Goal: Transaction & Acquisition: Subscribe to service/newsletter

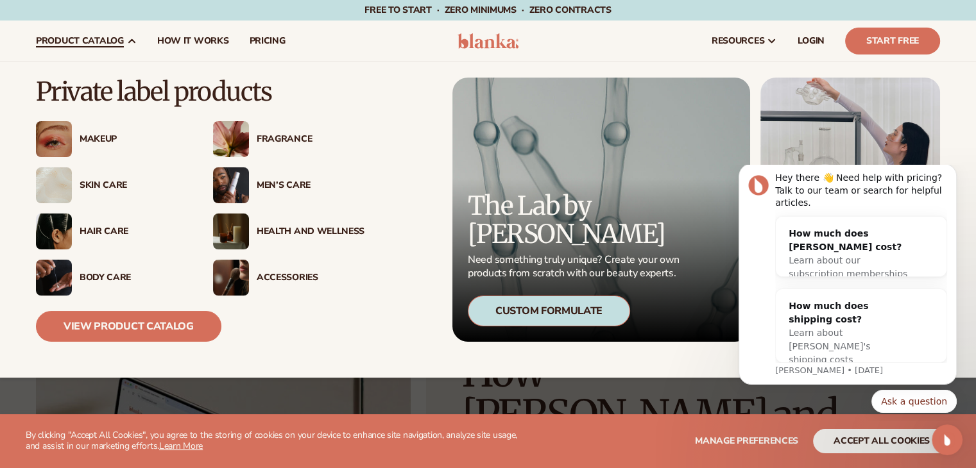
click at [278, 139] on div "Fragrance" at bounding box center [311, 139] width 108 height 11
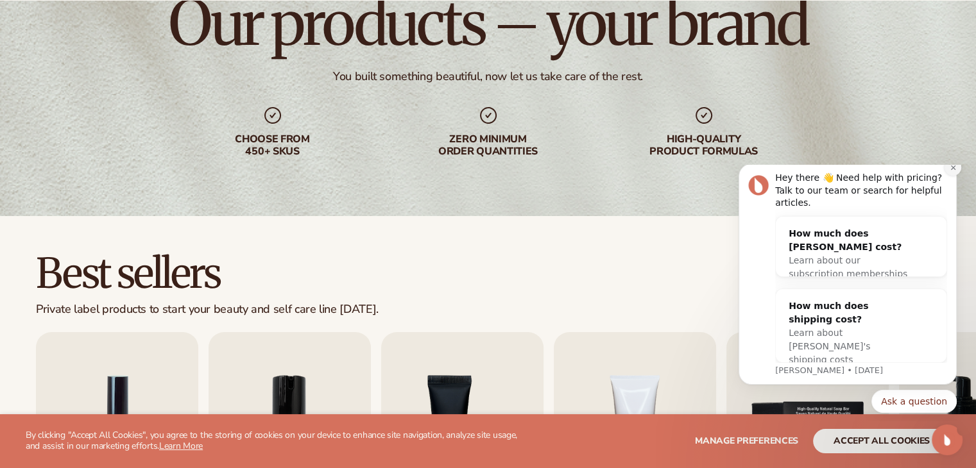
click at [950, 171] on icon "Dismiss notification" at bounding box center [953, 167] width 7 height 7
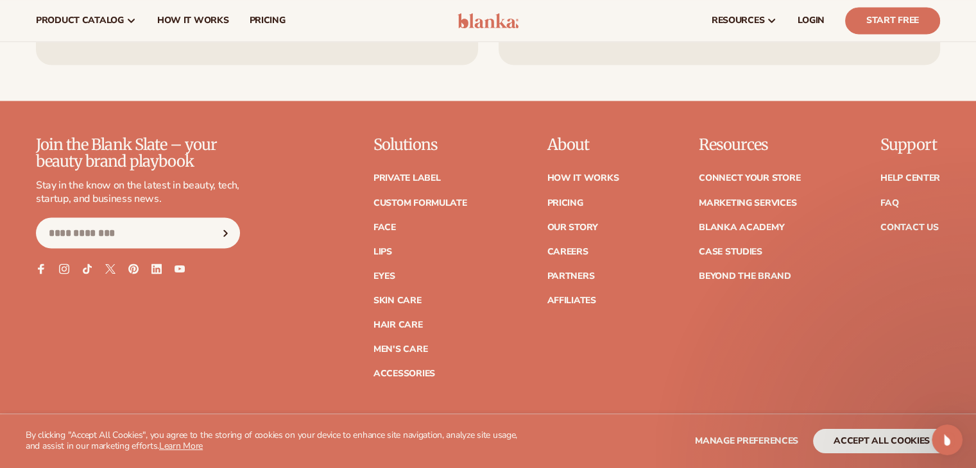
scroll to position [2224, 0]
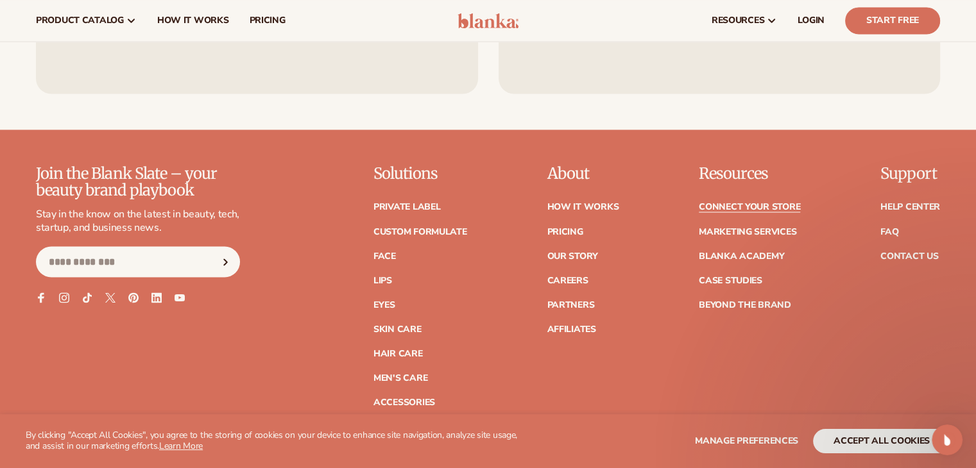
click at [709, 209] on link "Connect your store" at bounding box center [749, 207] width 101 height 9
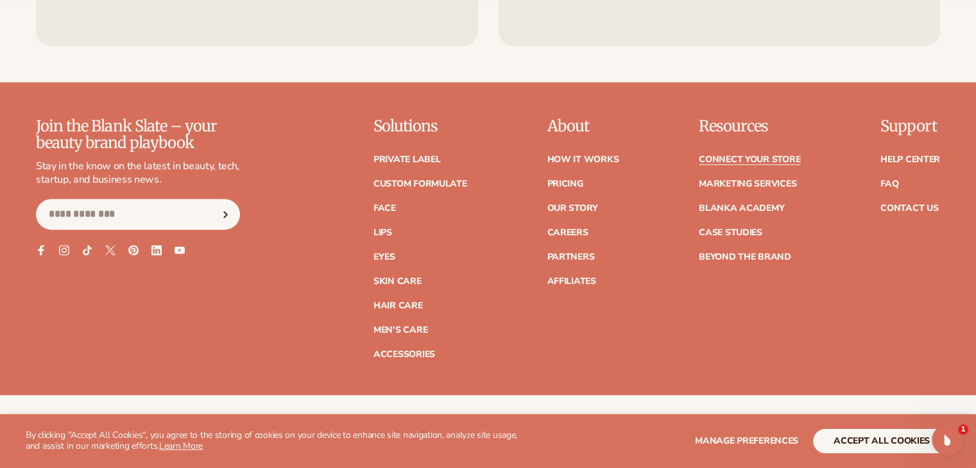
scroll to position [1668, 0]
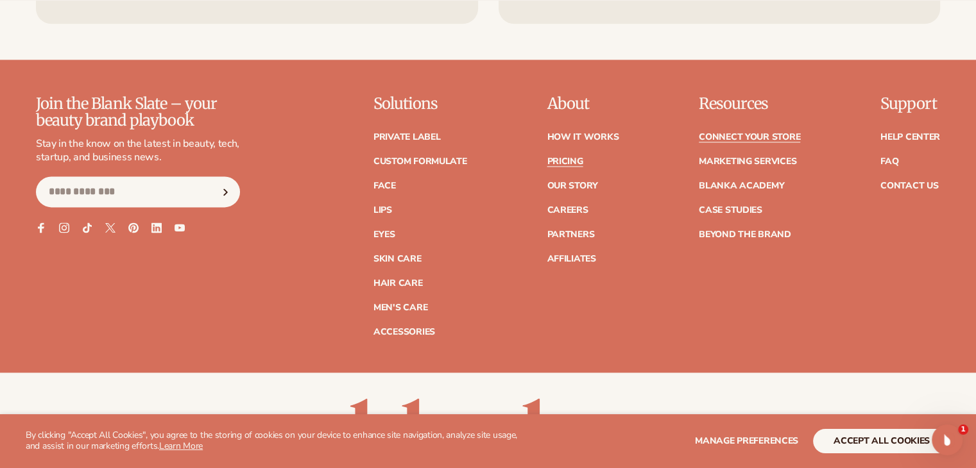
click at [570, 165] on link "Pricing" at bounding box center [565, 161] width 36 height 9
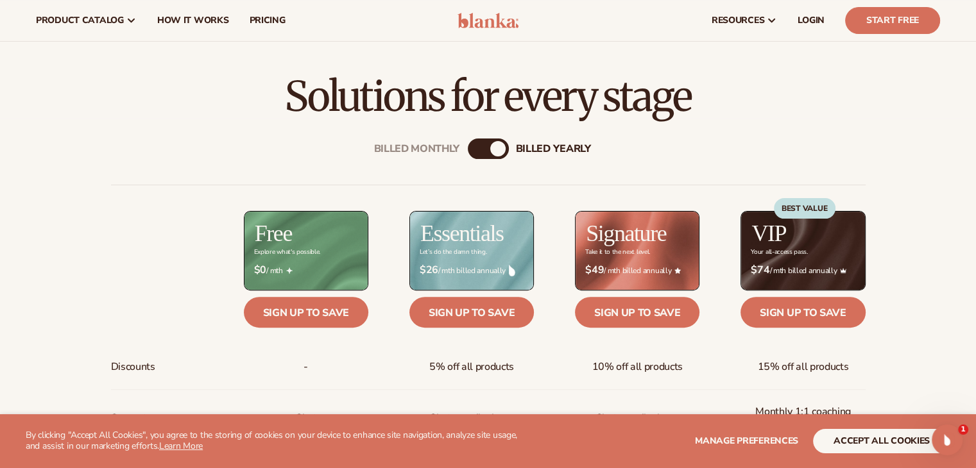
scroll to position [321, 0]
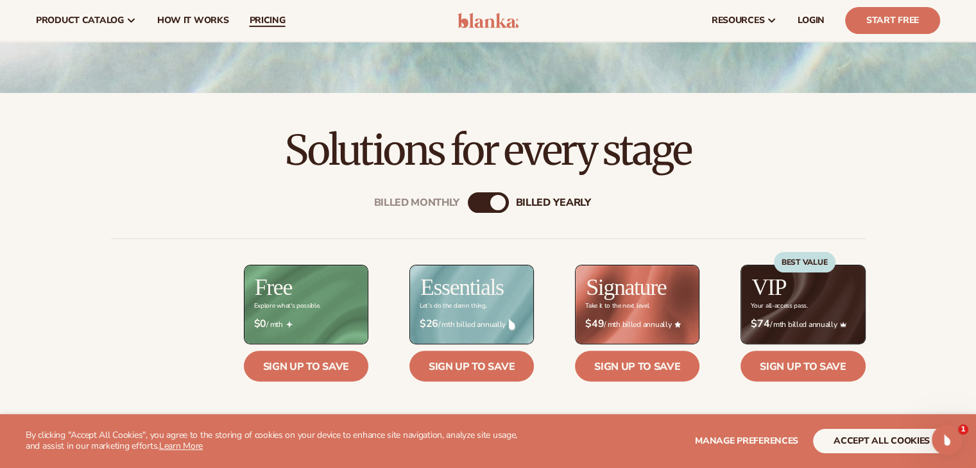
click at [259, 21] on span "pricing" at bounding box center [267, 20] width 36 height 10
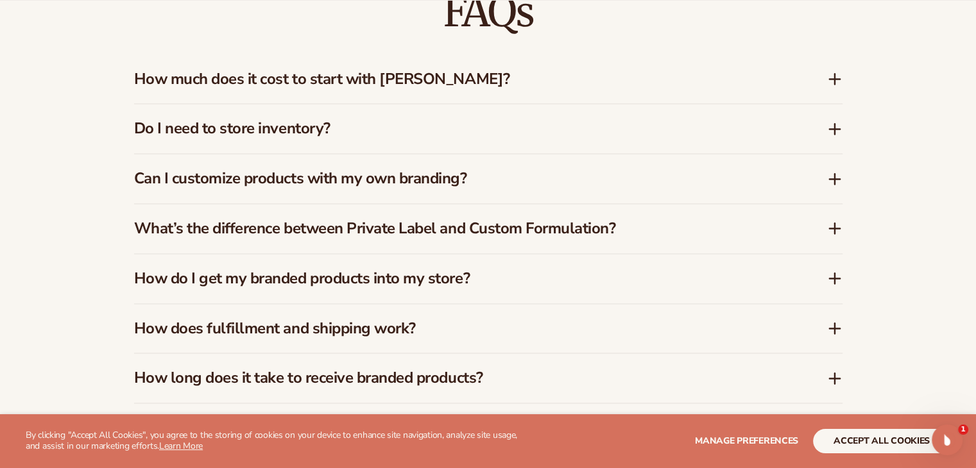
scroll to position [1925, 0]
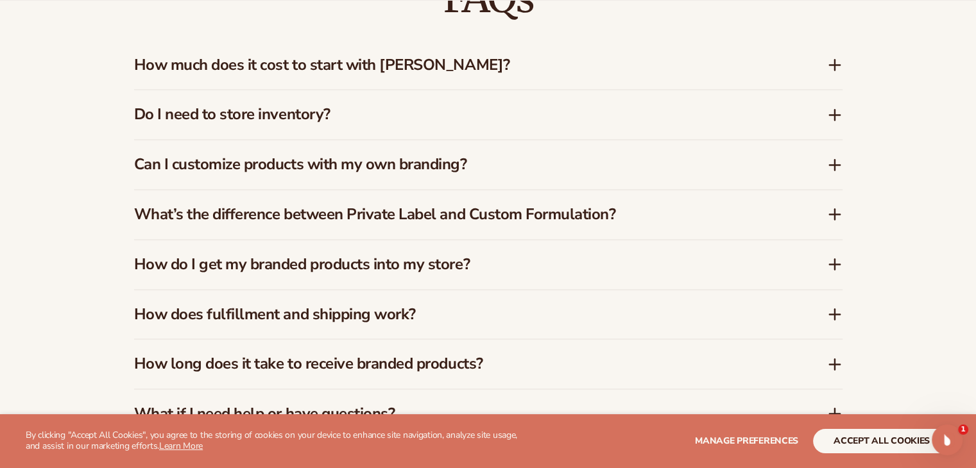
click at [831, 268] on icon at bounding box center [834, 264] width 15 height 15
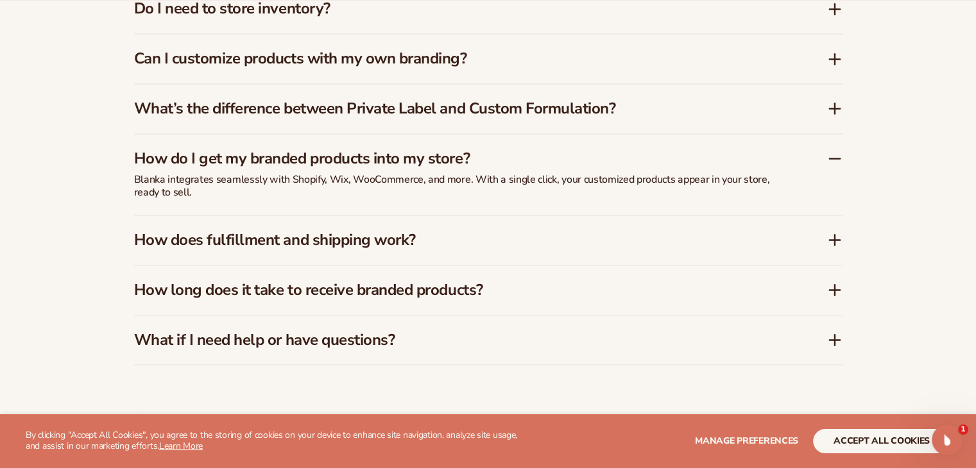
scroll to position [2053, 0]
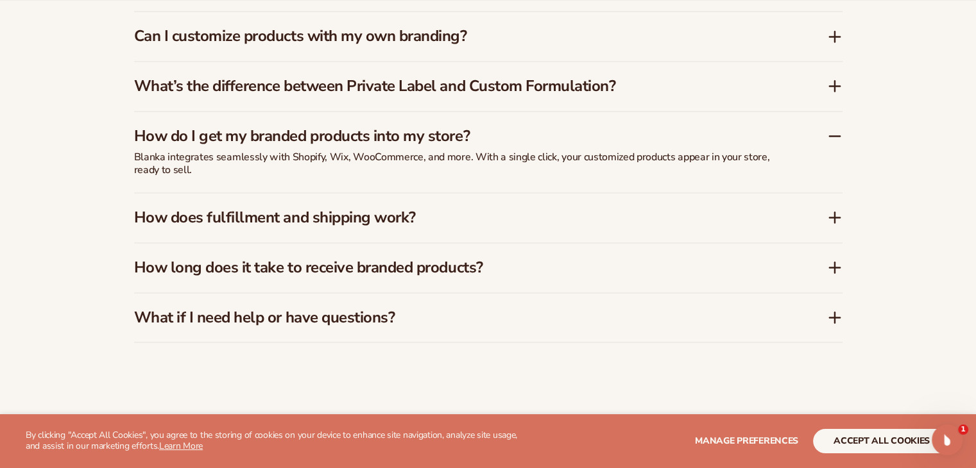
click at [837, 217] on icon at bounding box center [835, 217] width 10 height 0
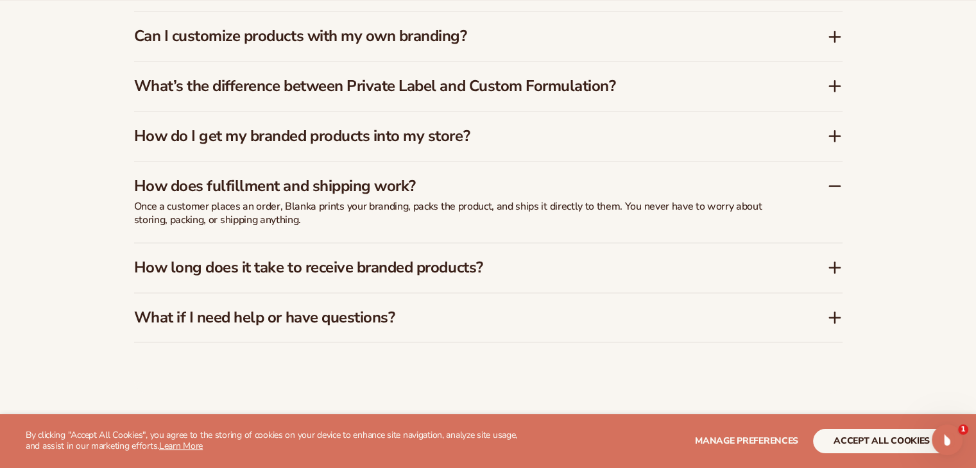
click at [832, 268] on icon at bounding box center [834, 267] width 15 height 15
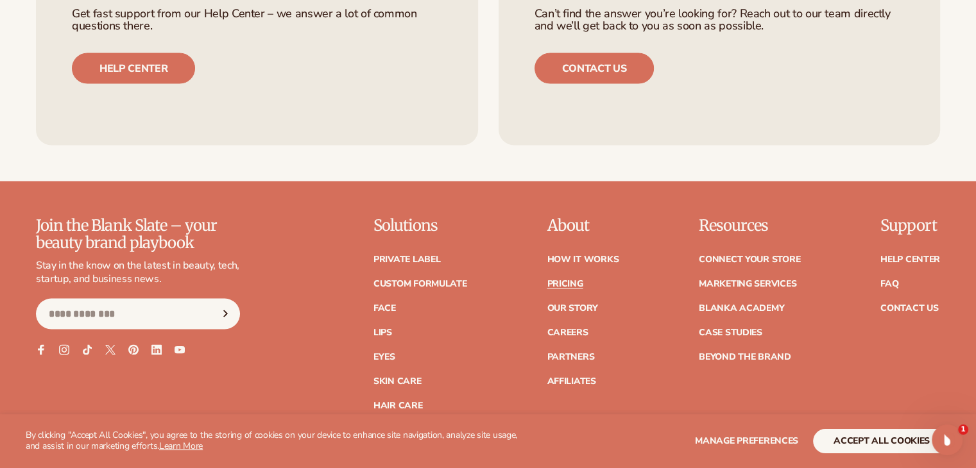
scroll to position [2566, 0]
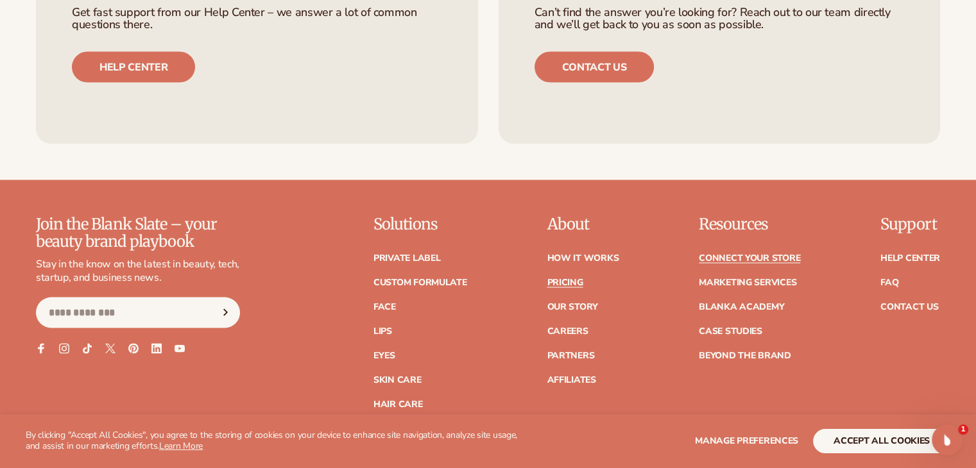
click at [732, 255] on link "Connect your store" at bounding box center [749, 258] width 101 height 9
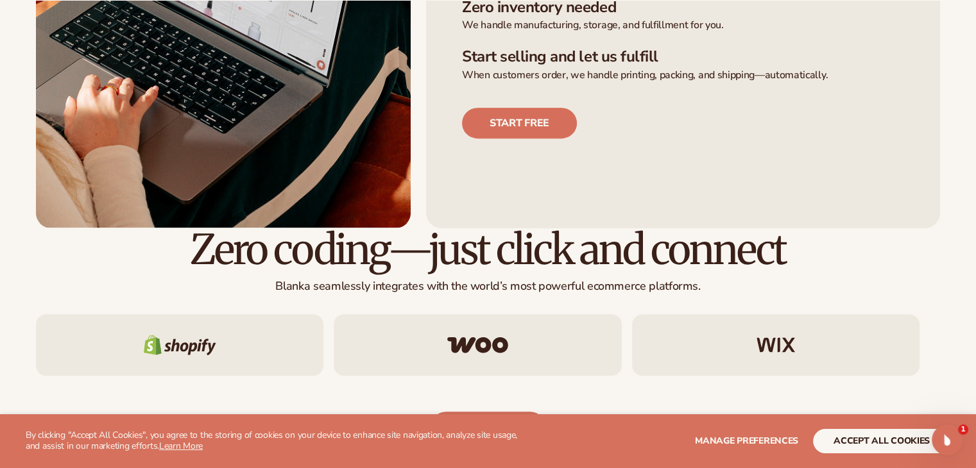
scroll to position [577, 0]
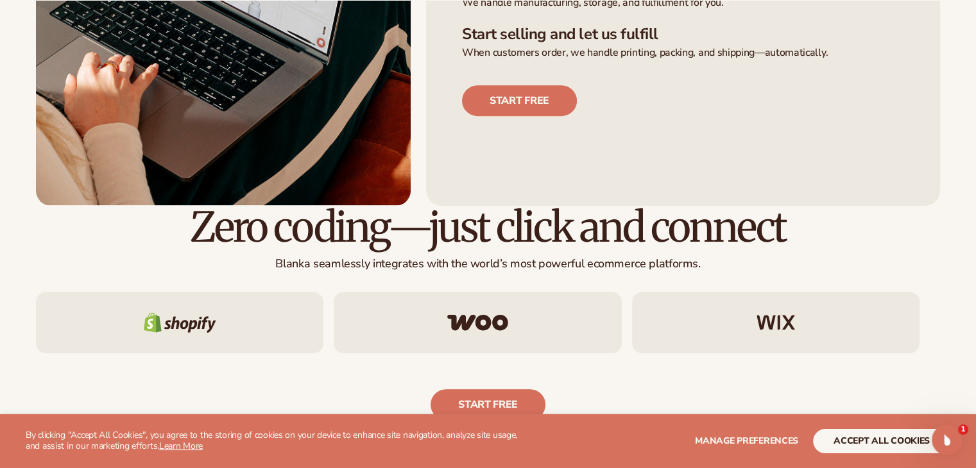
click at [470, 325] on img at bounding box center [477, 322] width 61 height 17
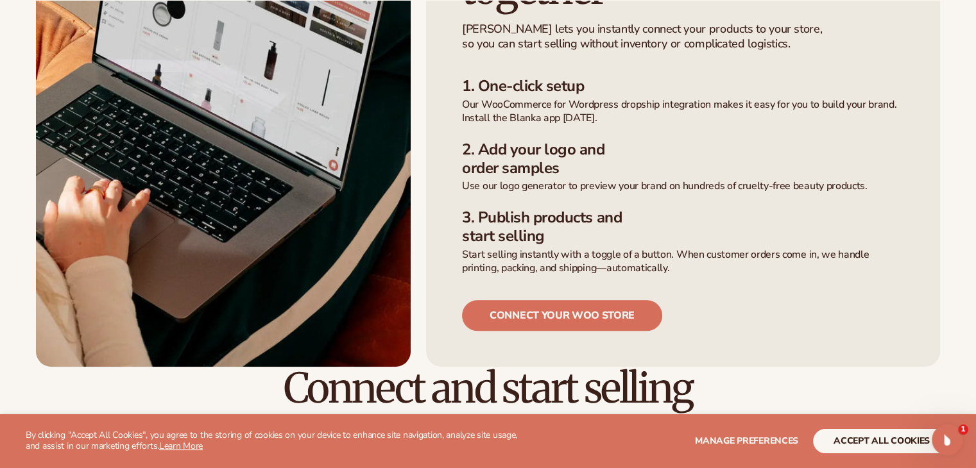
scroll to position [513, 0]
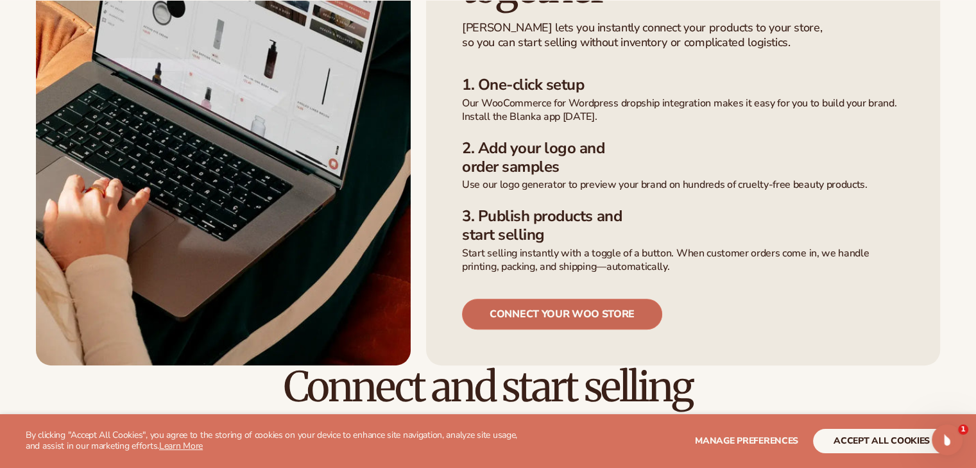
click at [570, 299] on link "connect your woo store" at bounding box center [562, 314] width 200 height 31
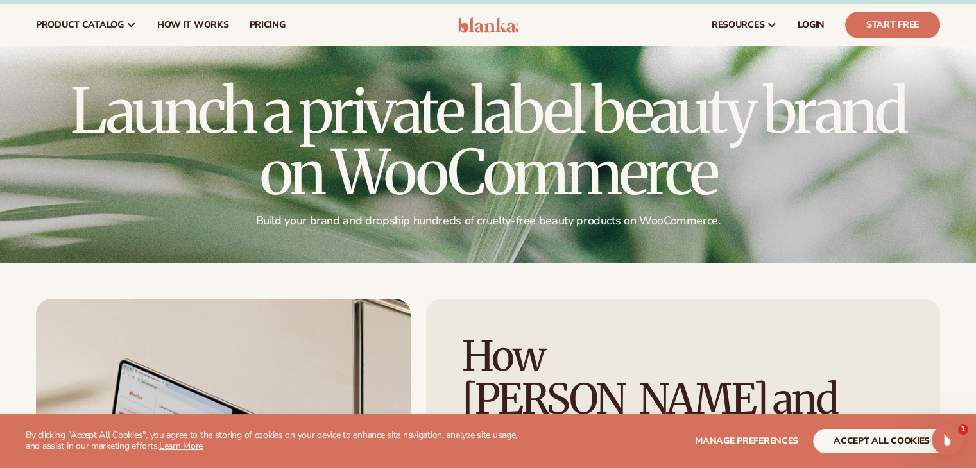
scroll to position [0, 0]
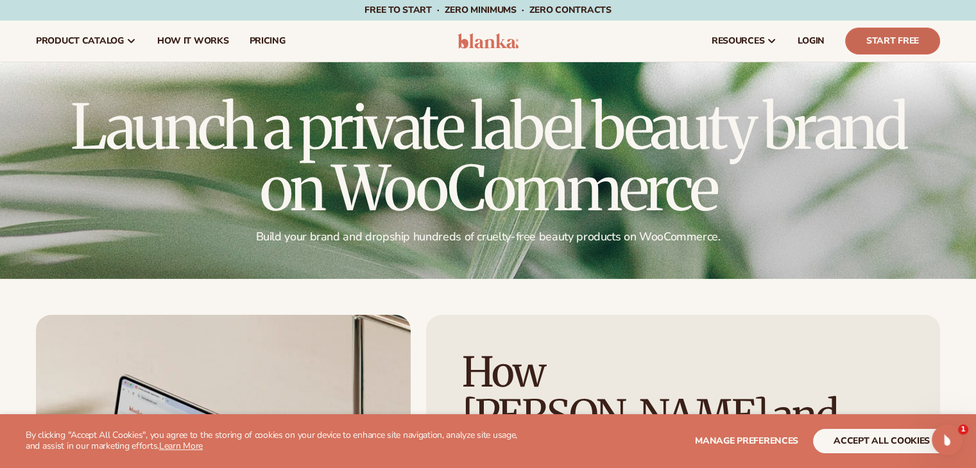
click at [865, 44] on link "Start Free" at bounding box center [892, 41] width 95 height 27
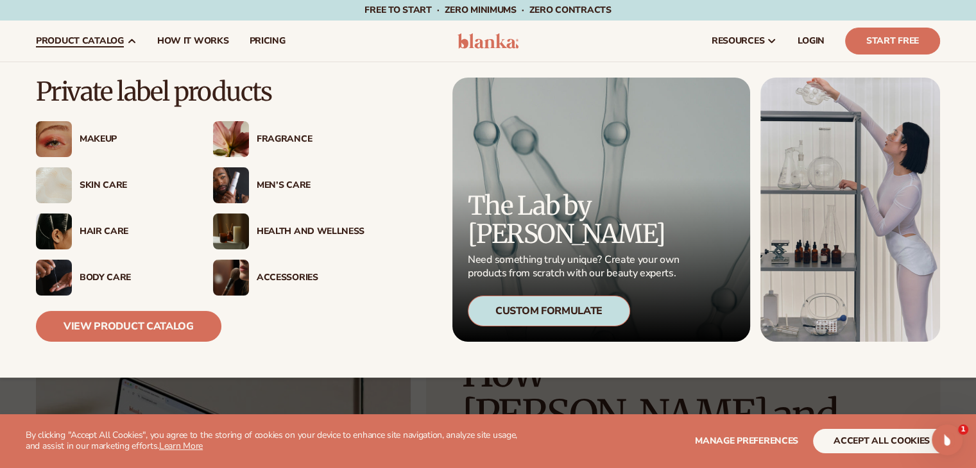
click at [85, 141] on div "Makeup" at bounding box center [134, 139] width 108 height 11
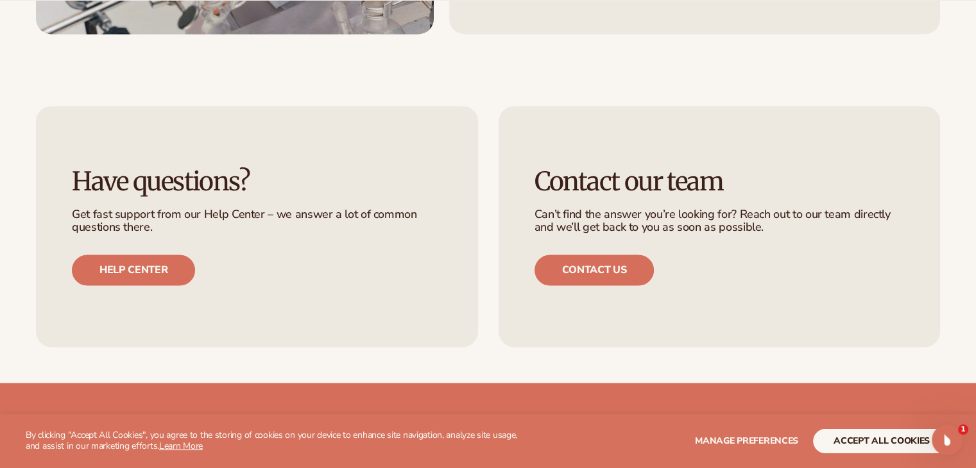
scroll to position [2163, 0]
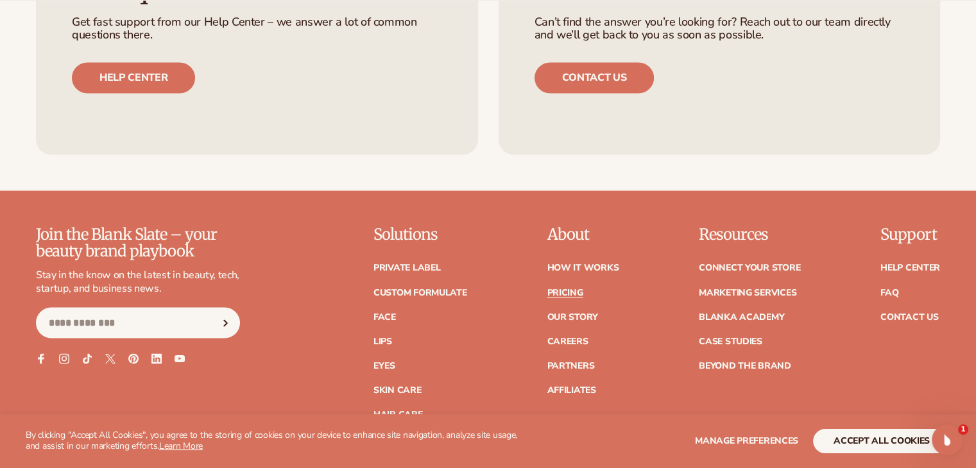
click at [567, 293] on link "Pricing" at bounding box center [565, 292] width 36 height 9
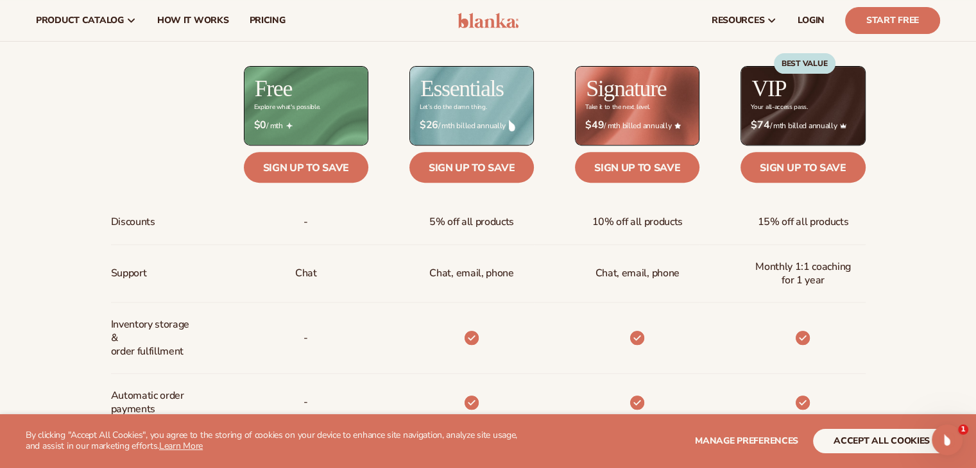
scroll to position [513, 0]
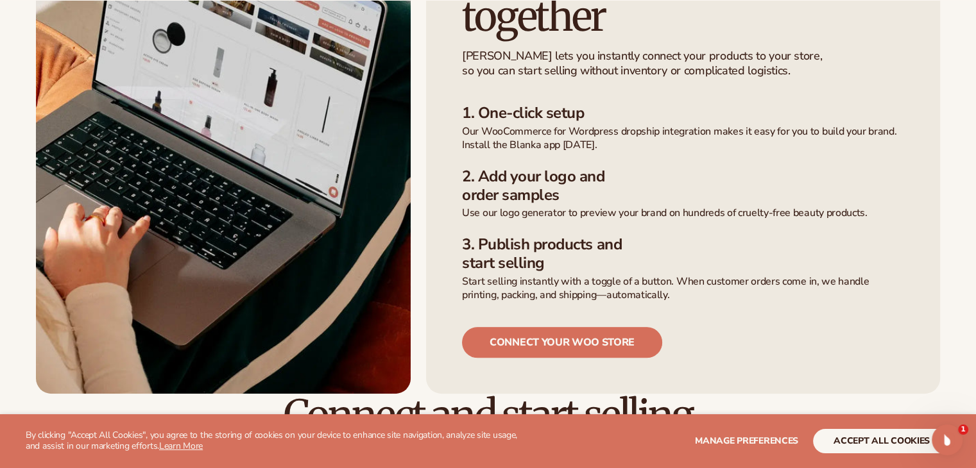
scroll to position [513, 0]
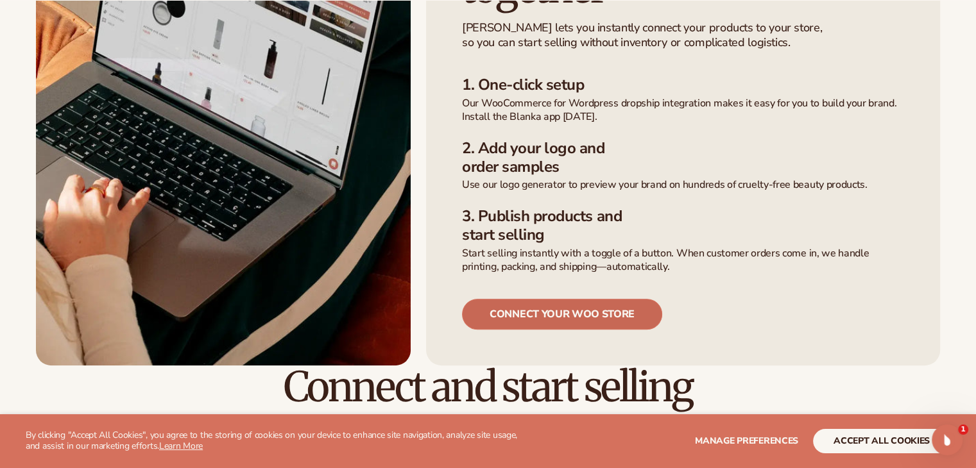
click at [524, 299] on link "connect your woo store" at bounding box center [562, 314] width 200 height 31
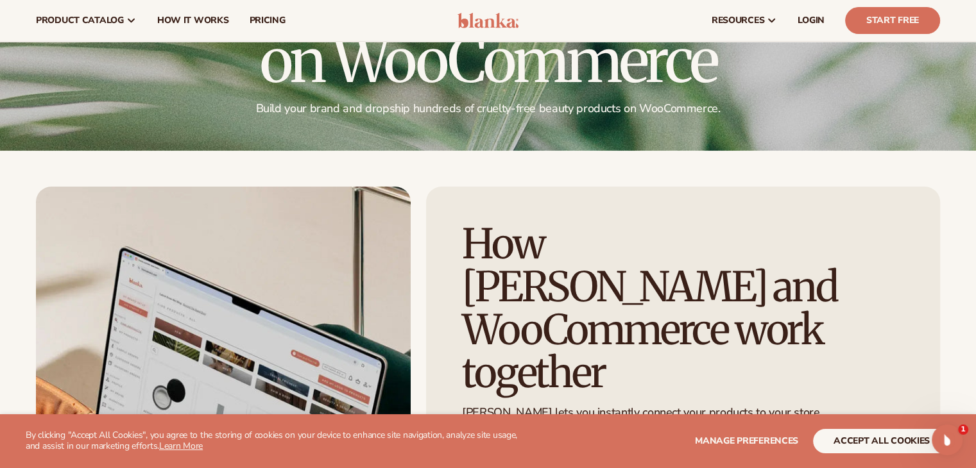
scroll to position [0, 0]
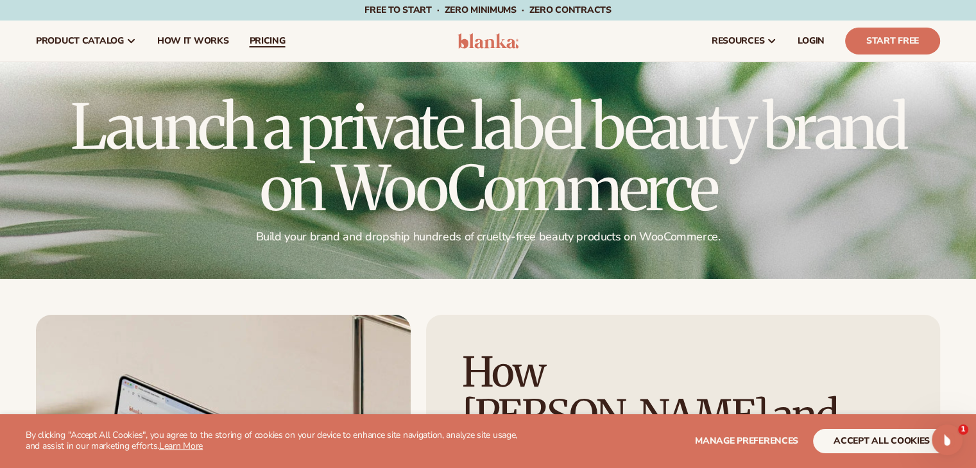
click at [268, 40] on span "pricing" at bounding box center [267, 41] width 36 height 10
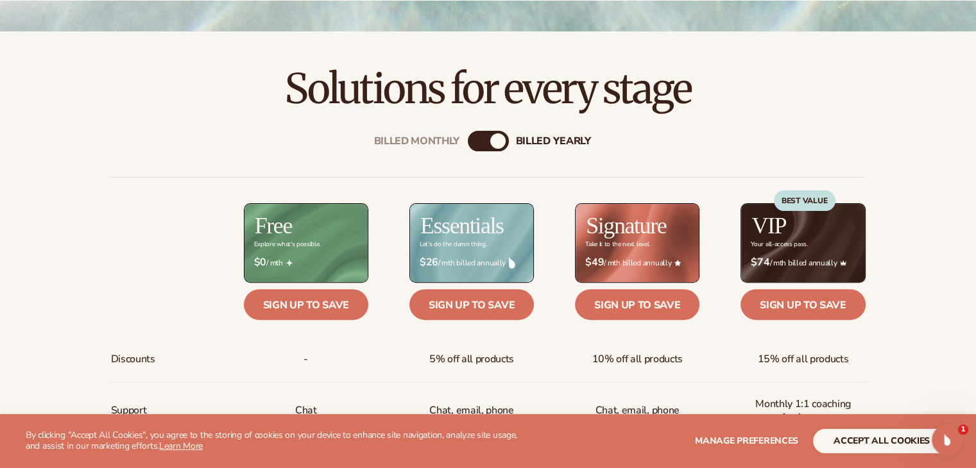
scroll to position [385, 0]
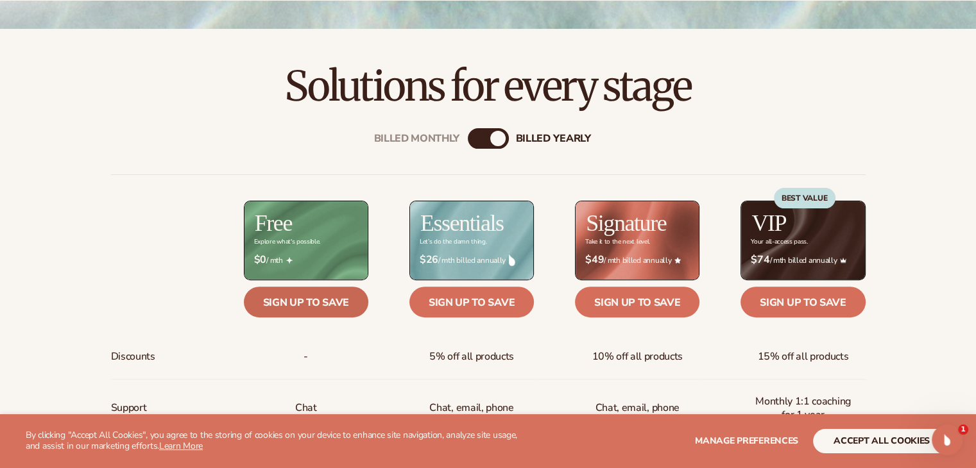
click at [306, 305] on link "Sign up to save" at bounding box center [306, 302] width 124 height 31
